Goal: Task Accomplishment & Management: Manage account settings

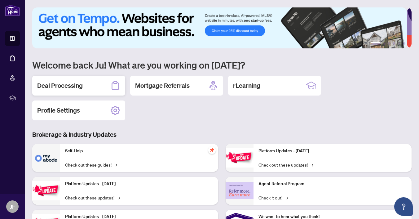
click at [66, 85] on h2 "Deal Processing" at bounding box center [60, 85] width 46 height 9
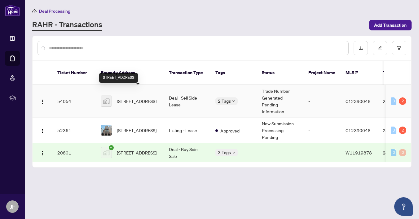
click at [135, 98] on span "[STREET_ADDRESS]" at bounding box center [137, 101] width 40 height 7
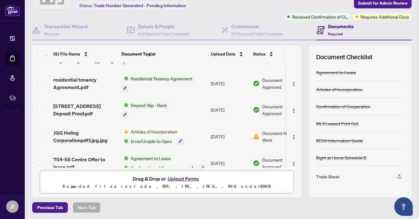
scroll to position [106, 0]
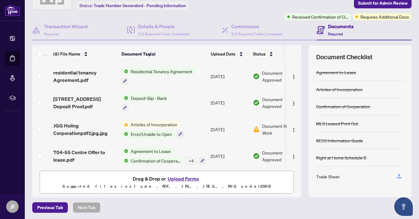
click at [165, 121] on span "Articles of Incorporation" at bounding box center [153, 124] width 51 height 7
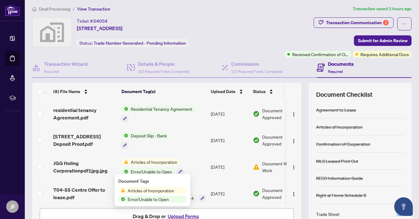
scroll to position [0, 0]
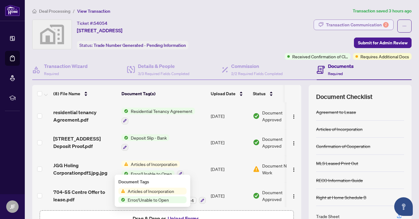
click at [371, 22] on div "Transaction Communication 2" at bounding box center [357, 25] width 63 height 10
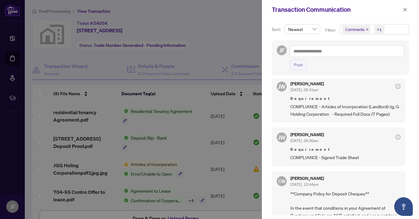
scroll to position [62, 0]
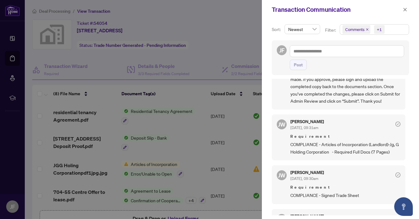
click at [228, 39] on div at bounding box center [209, 109] width 419 height 219
click at [405, 10] on icon "close" at bounding box center [405, 9] width 3 height 3
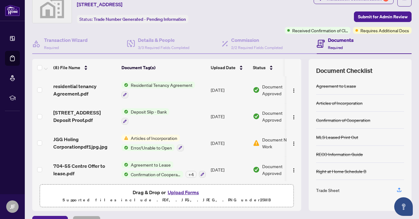
scroll to position [40, 0]
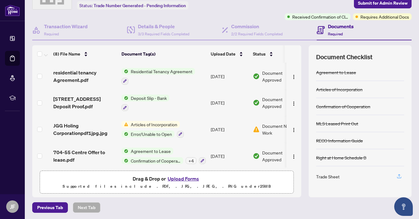
click at [398, 174] on icon "button" at bounding box center [399, 175] width 2 height 3
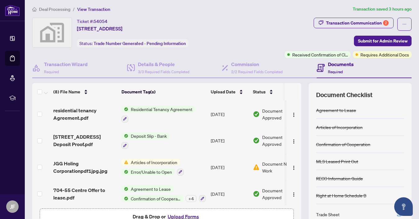
scroll to position [0, 0]
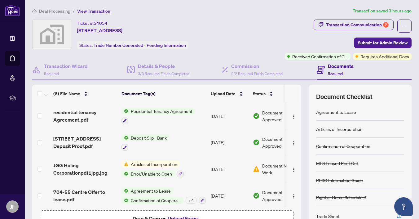
click at [335, 67] on h4 "Documents" at bounding box center [341, 65] width 26 height 7
click at [334, 74] on span "Required" at bounding box center [335, 73] width 15 height 5
click at [351, 21] on div "Transaction Communication 2" at bounding box center [357, 25] width 63 height 10
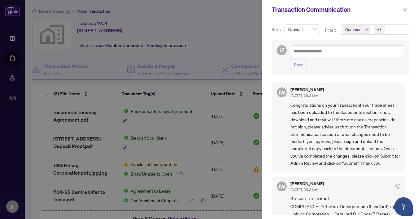
click at [249, 35] on div at bounding box center [209, 109] width 419 height 219
click at [405, 8] on icon "close" at bounding box center [405, 9] width 4 height 4
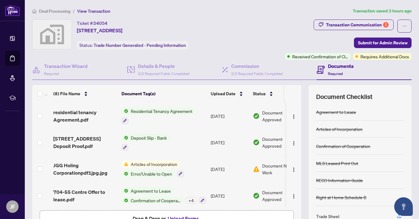
click at [317, 69] on icon at bounding box center [321, 70] width 8 height 8
click at [317, 68] on icon at bounding box center [321, 70] width 8 height 8
click at [337, 73] on span "Required" at bounding box center [335, 73] width 15 height 5
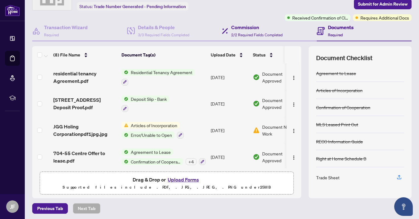
scroll to position [40, 0]
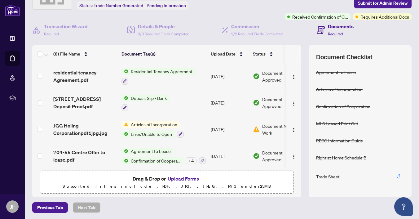
click at [159, 157] on span "Confirmation of Cooperation" at bounding box center [155, 160] width 55 height 7
click at [309, 194] on div "Document Checklist Agreement to Lease Articles of Incorporation Confirmation of…" at bounding box center [360, 121] width 103 height 152
click at [397, 176] on icon "button" at bounding box center [400, 176] width 6 height 6
click at [408, 206] on button "Open asap" at bounding box center [403, 206] width 19 height 19
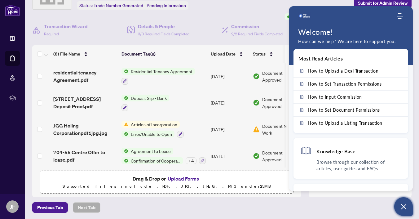
click at [406, 205] on icon "Open asap" at bounding box center [404, 207] width 8 height 8
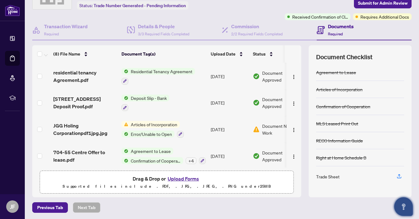
scroll to position [0, 0]
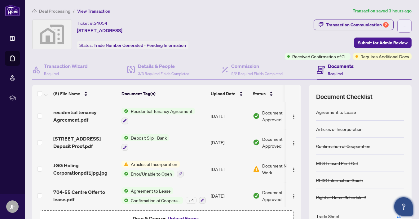
click at [402, 25] on icon "ellipsis" at bounding box center [404, 26] width 4 height 4
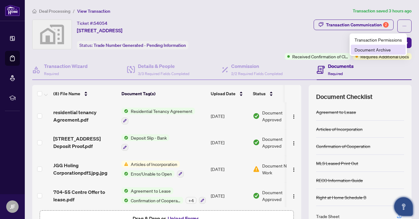
click at [385, 50] on span "Document Archive" at bounding box center [378, 49] width 47 height 7
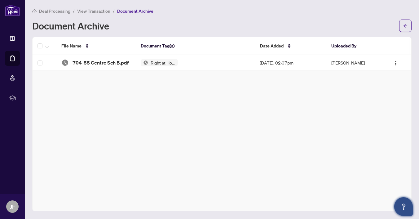
click at [147, 10] on span "Document Archive" at bounding box center [135, 11] width 36 height 6
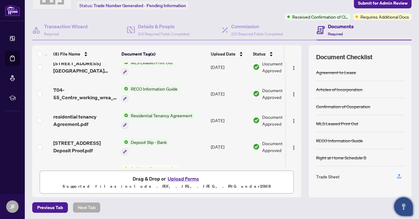
scroll to position [93, 0]
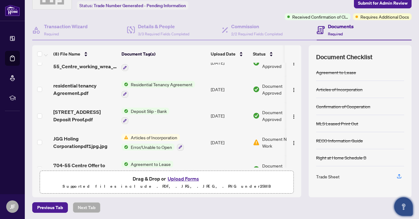
click at [135, 178] on span "Drag & Drop or Upload Forms" at bounding box center [167, 179] width 68 height 8
click at [145, 183] on p "Supported files include .PDF, .JPG, .JPEG, .PNG under 25 MB" at bounding box center [167, 186] width 246 height 7
drag, startPoint x: 92, startPoint y: 179, endPoint x: 96, endPoint y: 183, distance: 5.7
click at [96, 183] on p "Supported files include .PDF, .JPG, .JPEG, .PNG under 25 MB" at bounding box center [167, 186] width 246 height 7
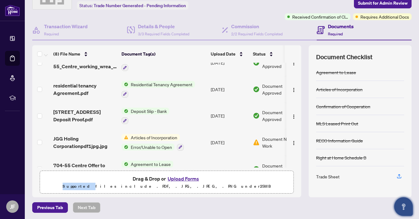
click at [96, 183] on p "Supported files include .PDF, .JPG, .JPEG, .PNG under 25 MB" at bounding box center [167, 186] width 246 height 7
click at [251, 179] on div "Drag & Drop or Upload Forms Supported files include .PDF, .JPG, .JPEG, .PNG und…" at bounding box center [167, 183] width 246 height 16
click at [176, 178] on button "Upload Forms" at bounding box center [183, 179] width 35 height 8
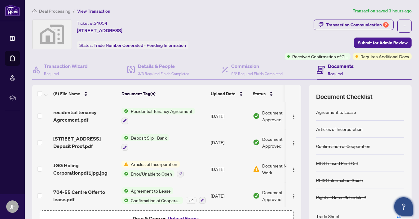
scroll to position [0, 14]
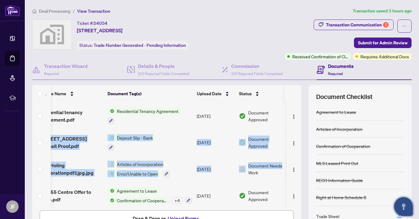
drag, startPoint x: 296, startPoint y: 164, endPoint x: 292, endPoint y: 147, distance: 17.7
click at [288, 125] on div "(8) File Name Document Tag(s) Upload Date Status [STREET_ADDRESS]pdf Deposit Re…" at bounding box center [221, 161] width 379 height 152
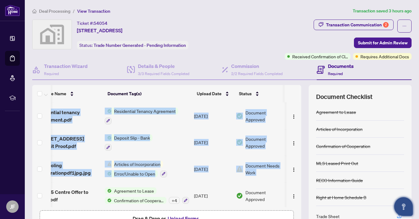
scroll to position [0, 23]
click at [297, 162] on div "(8) File Name Document Tag(s) Upload Date Status [STREET_ADDRESS]pdf Deposit Re…" at bounding box center [221, 161] width 379 height 152
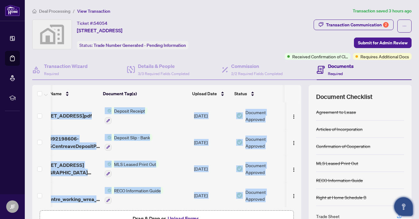
click at [174, 218] on button "Upload Forms" at bounding box center [183, 218] width 35 height 8
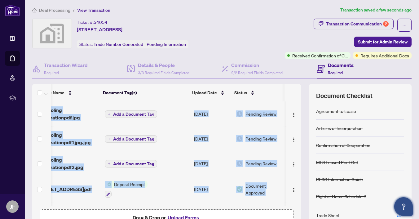
scroll to position [0, 0]
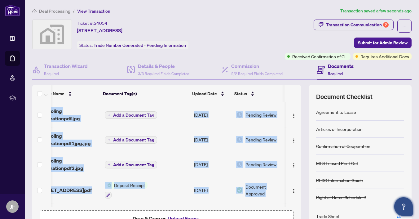
click at [133, 114] on span "Add a Document Tag" at bounding box center [133, 115] width 41 height 4
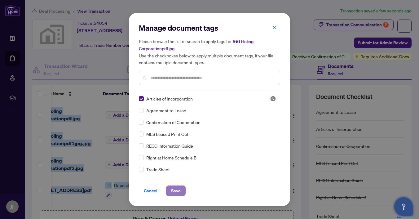
click at [177, 192] on span "Save" at bounding box center [176, 191] width 10 height 10
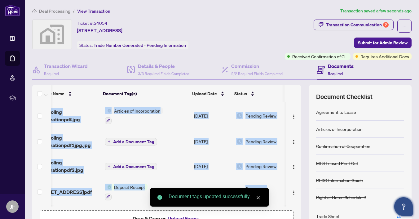
click at [121, 140] on span "Add a Document Tag" at bounding box center [133, 142] width 41 height 4
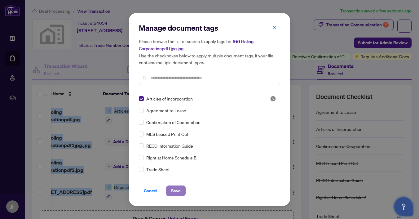
click at [178, 190] on span "Save" at bounding box center [176, 191] width 10 height 10
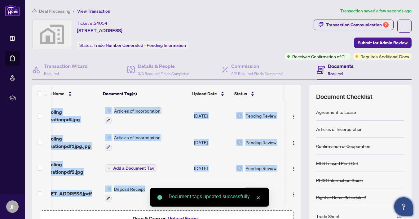
click at [118, 167] on span "Add a Document Tag" at bounding box center [133, 168] width 41 height 4
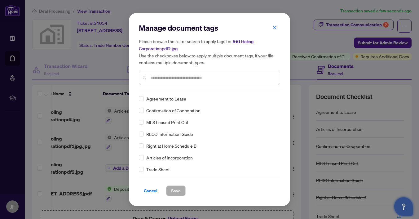
click at [161, 74] on input "text" at bounding box center [212, 77] width 125 height 7
click at [177, 190] on span "Save" at bounding box center [176, 191] width 10 height 10
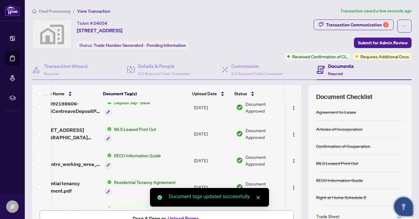
scroll to position [124, 23]
